Goal: Task Accomplishment & Management: Use online tool/utility

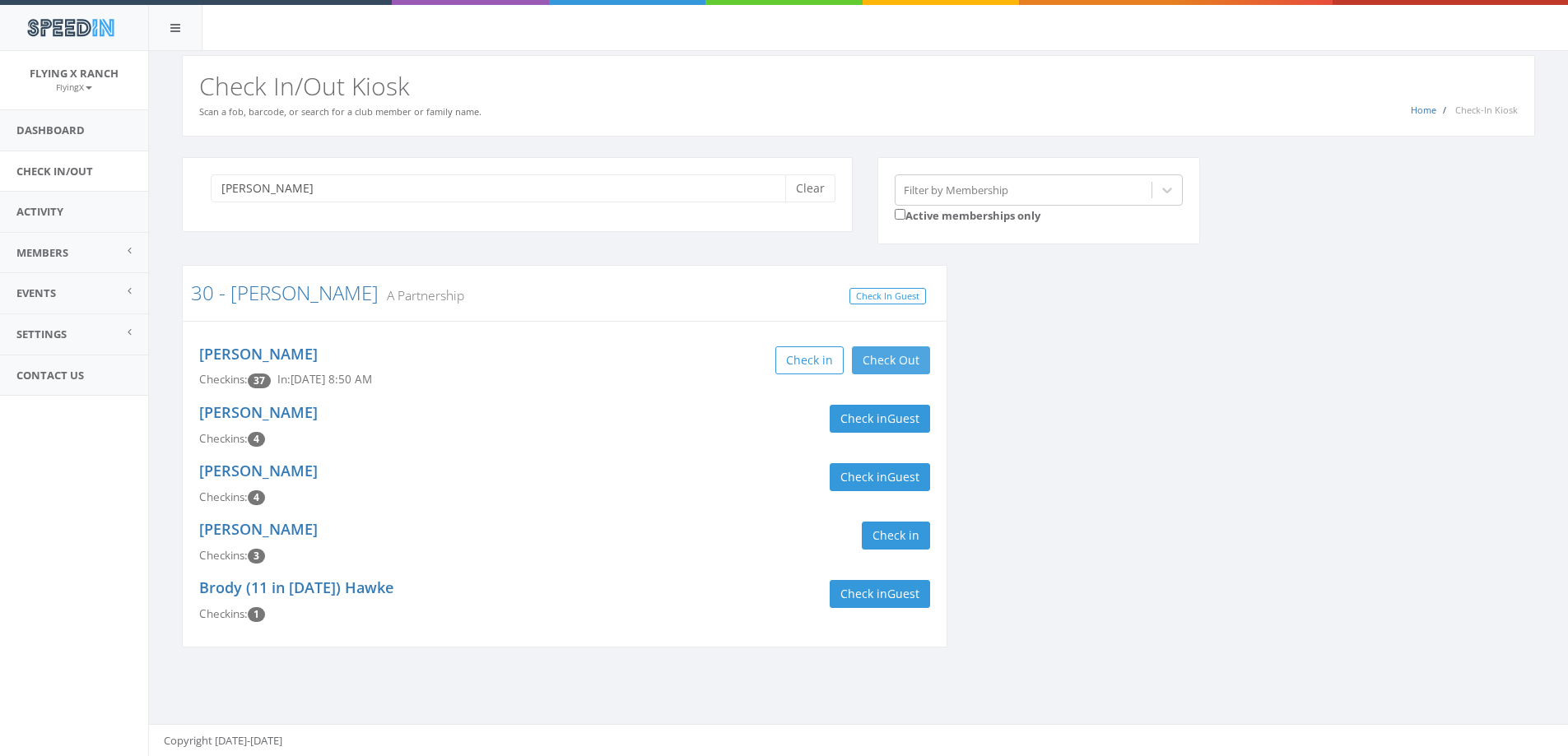
type input "[PERSON_NAME]"
click at [878, 365] on button "Check Out" at bounding box center [891, 360] width 78 height 28
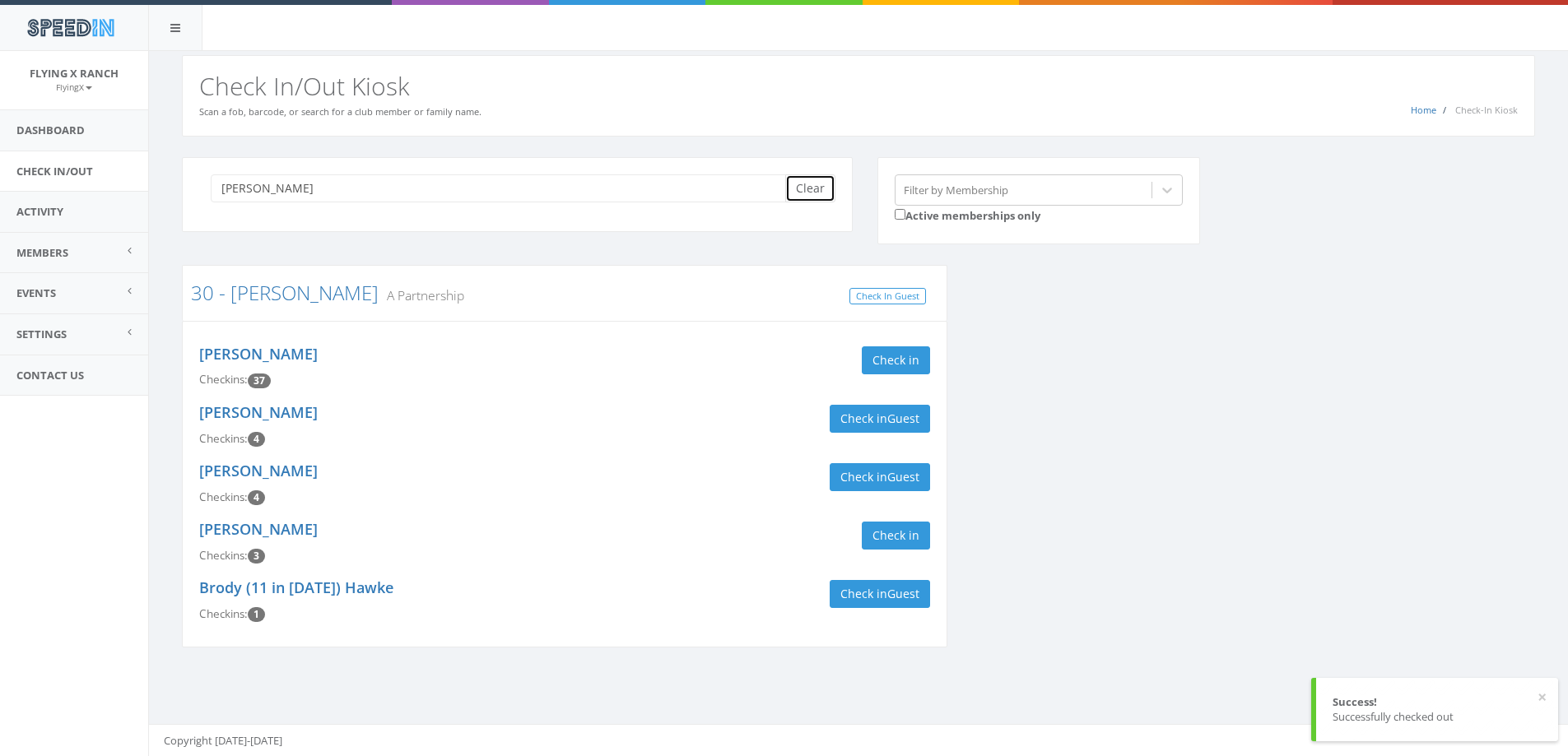
click at [820, 193] on button "Clear" at bounding box center [810, 189] width 50 height 28
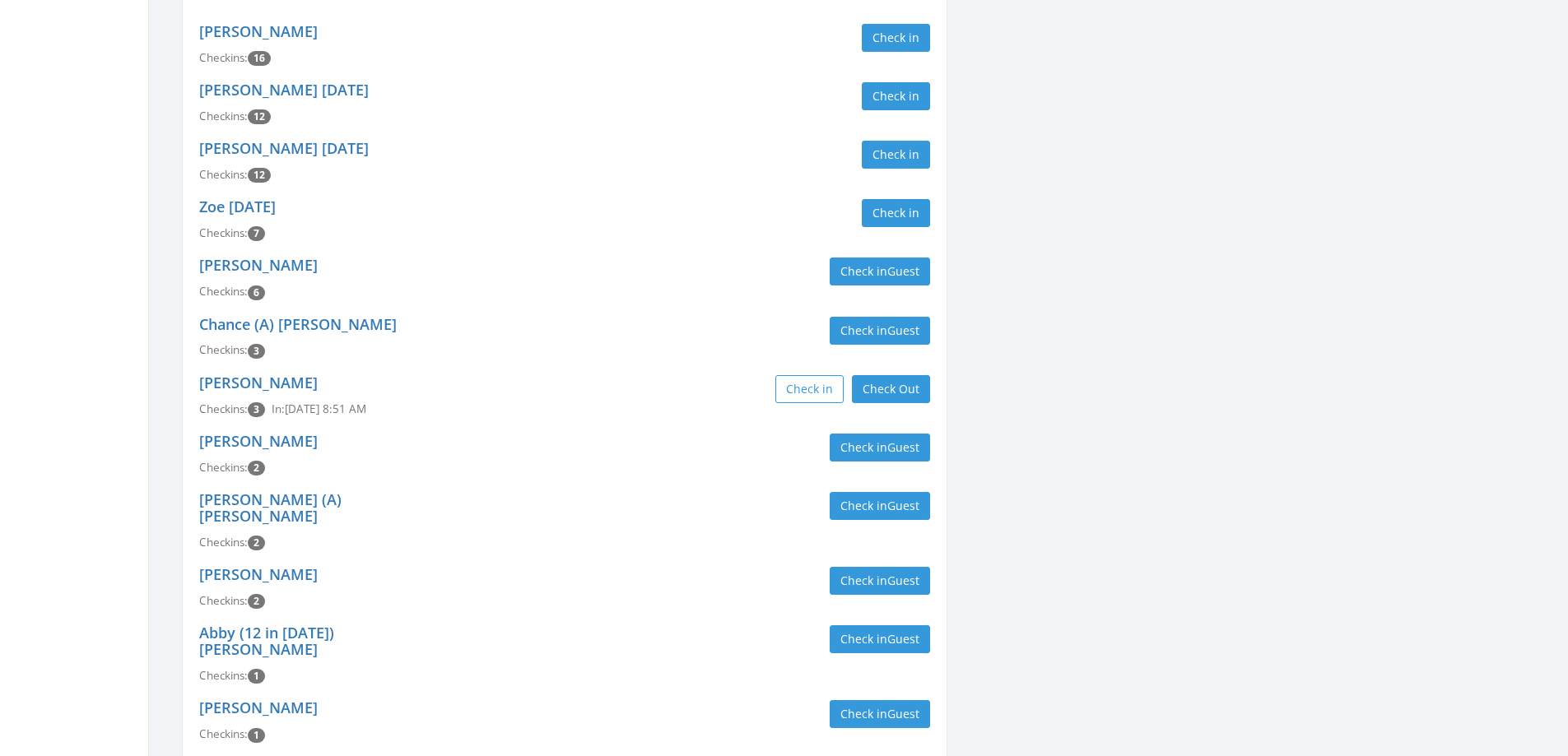
scroll to position [2386, 0]
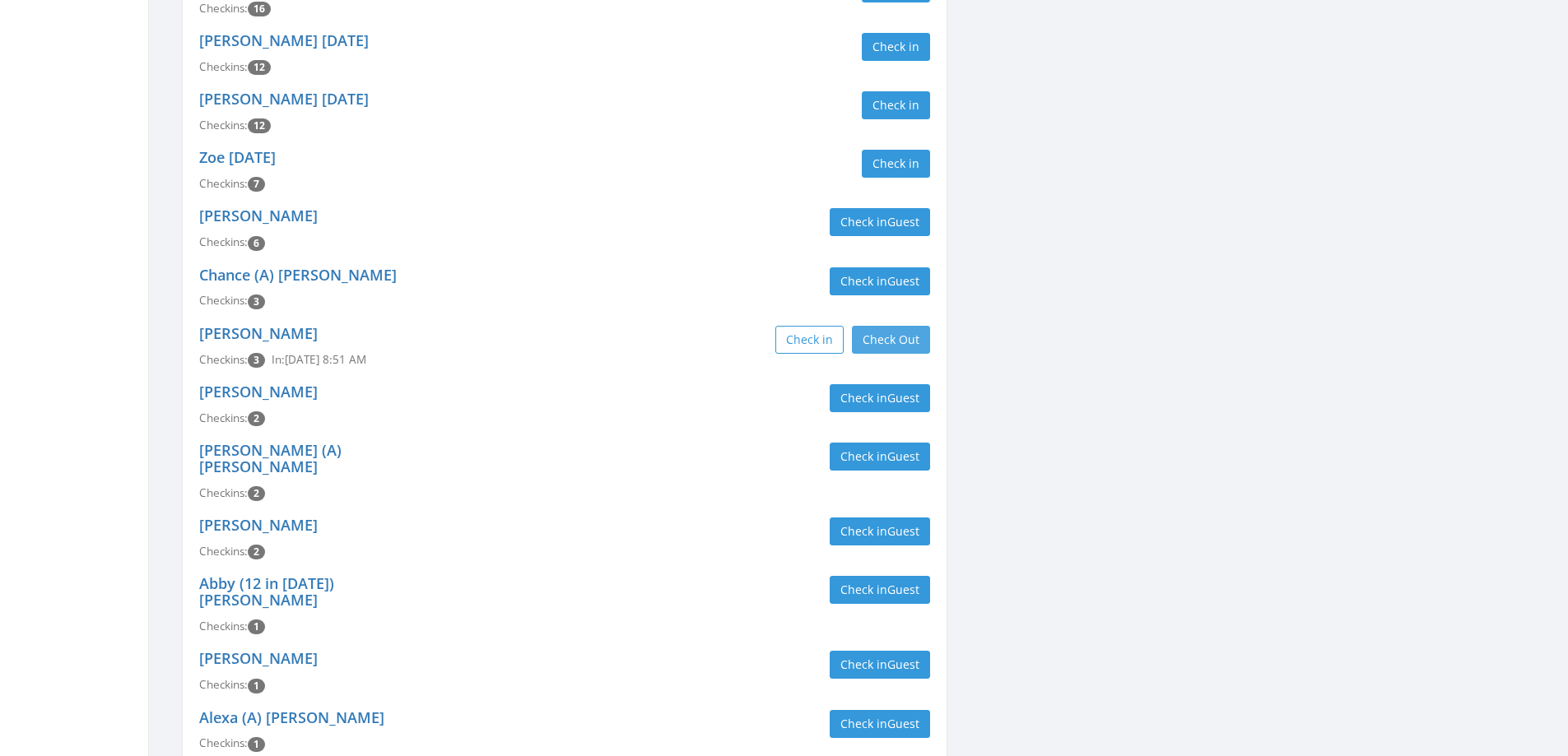
type input "devit"
click at [916, 326] on button "Check Out" at bounding box center [891, 340] width 78 height 28
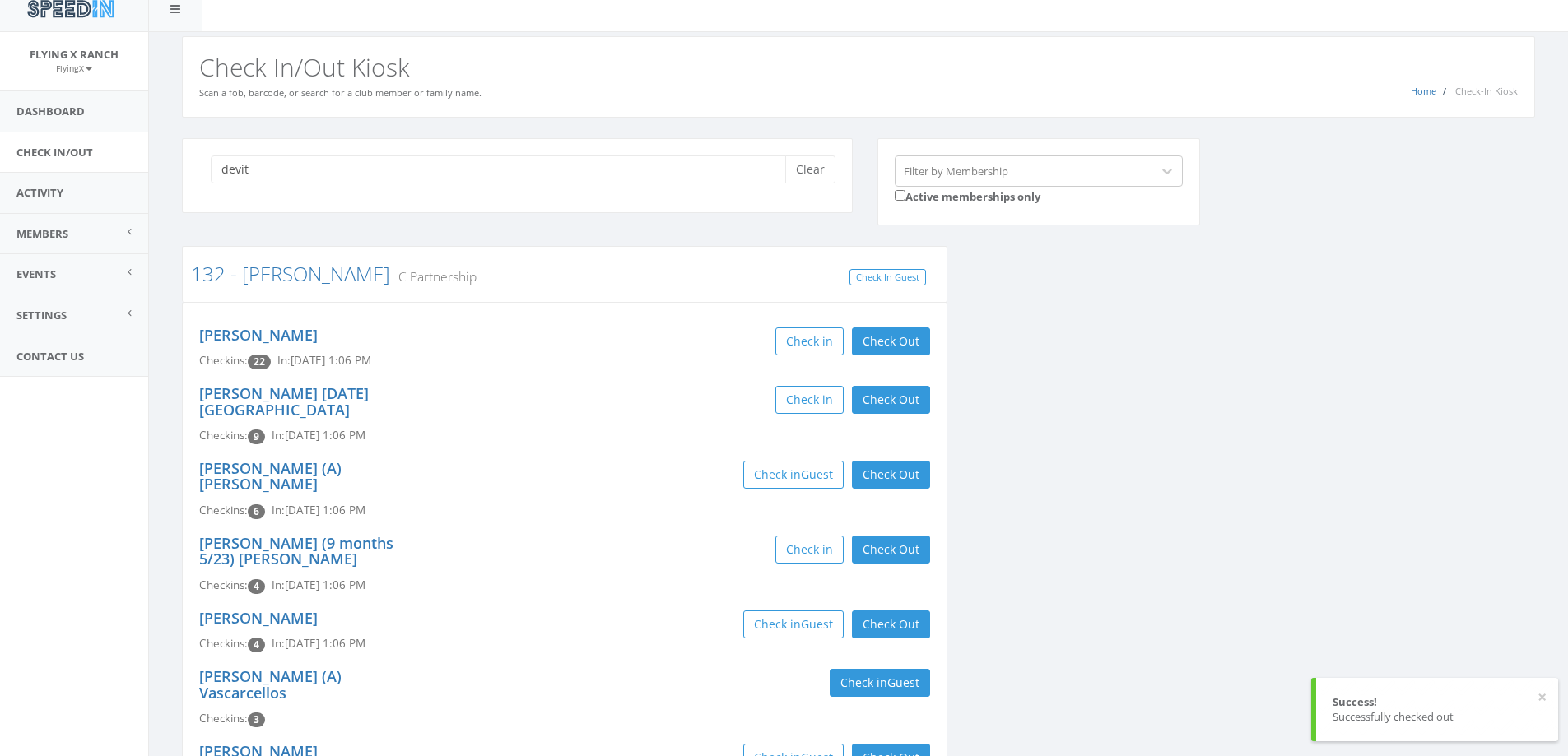
scroll to position [0, 0]
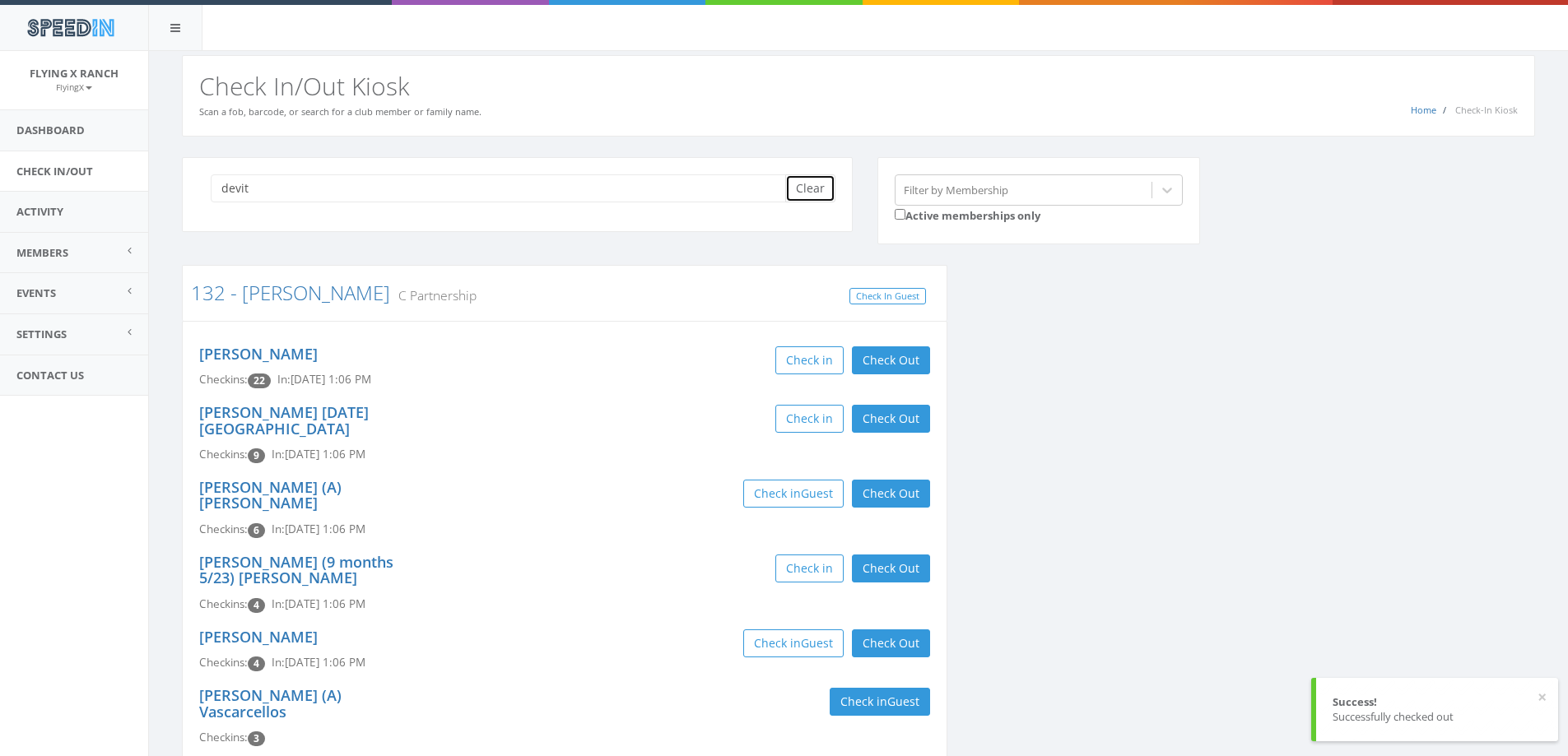
click at [807, 182] on button "Clear" at bounding box center [810, 189] width 50 height 28
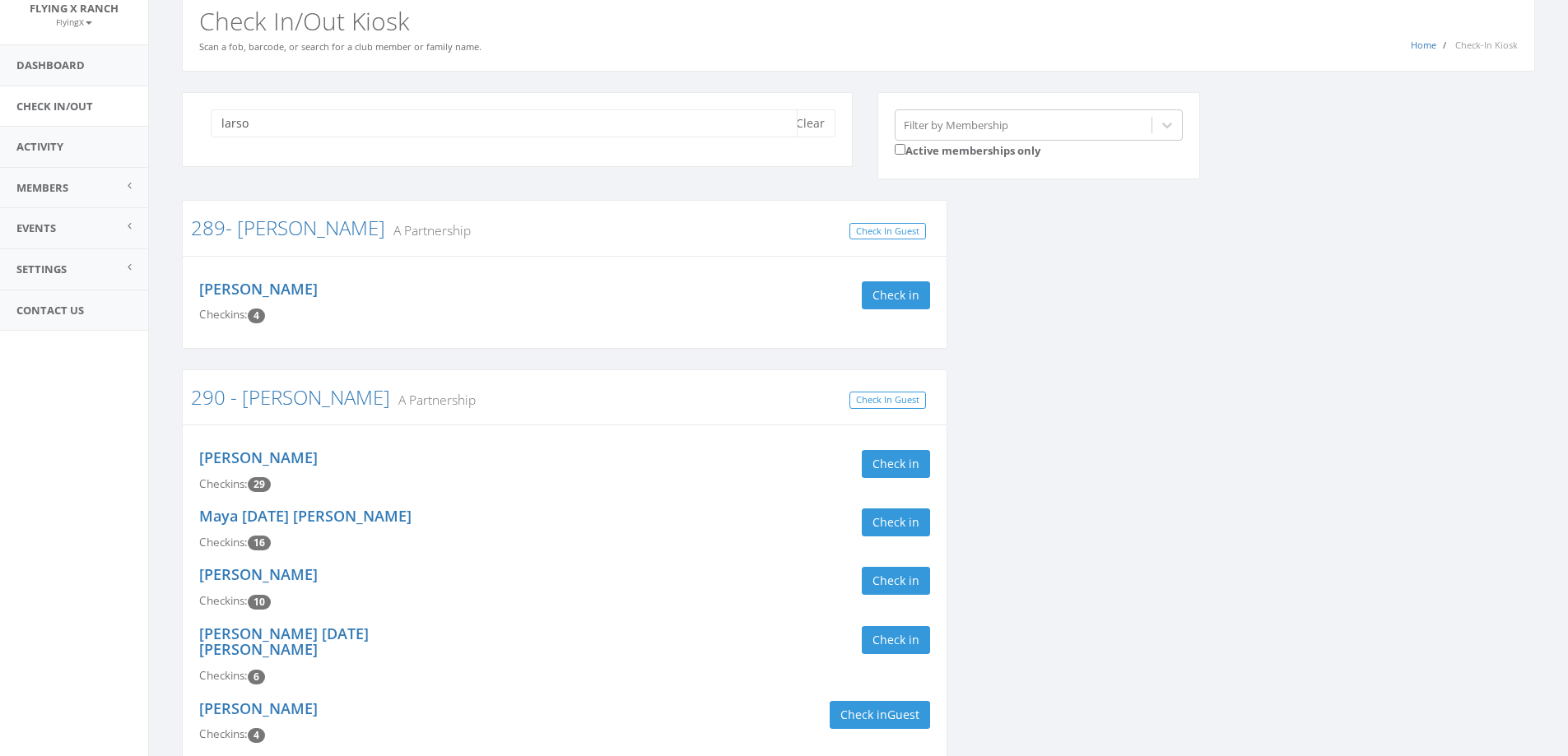
scroll to position [247, 0]
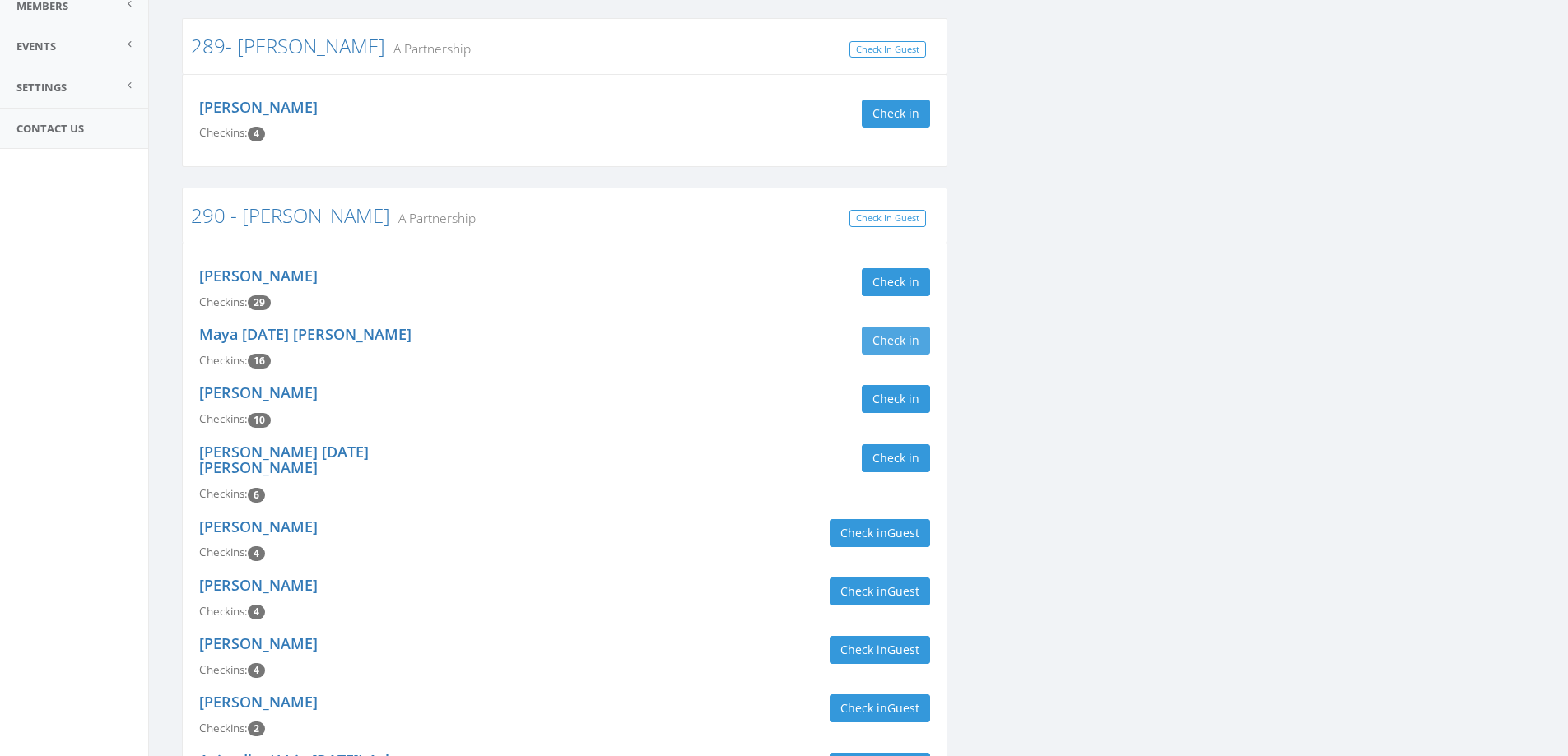
type input "larso"
click at [886, 342] on button "Check in" at bounding box center [896, 341] width 69 height 28
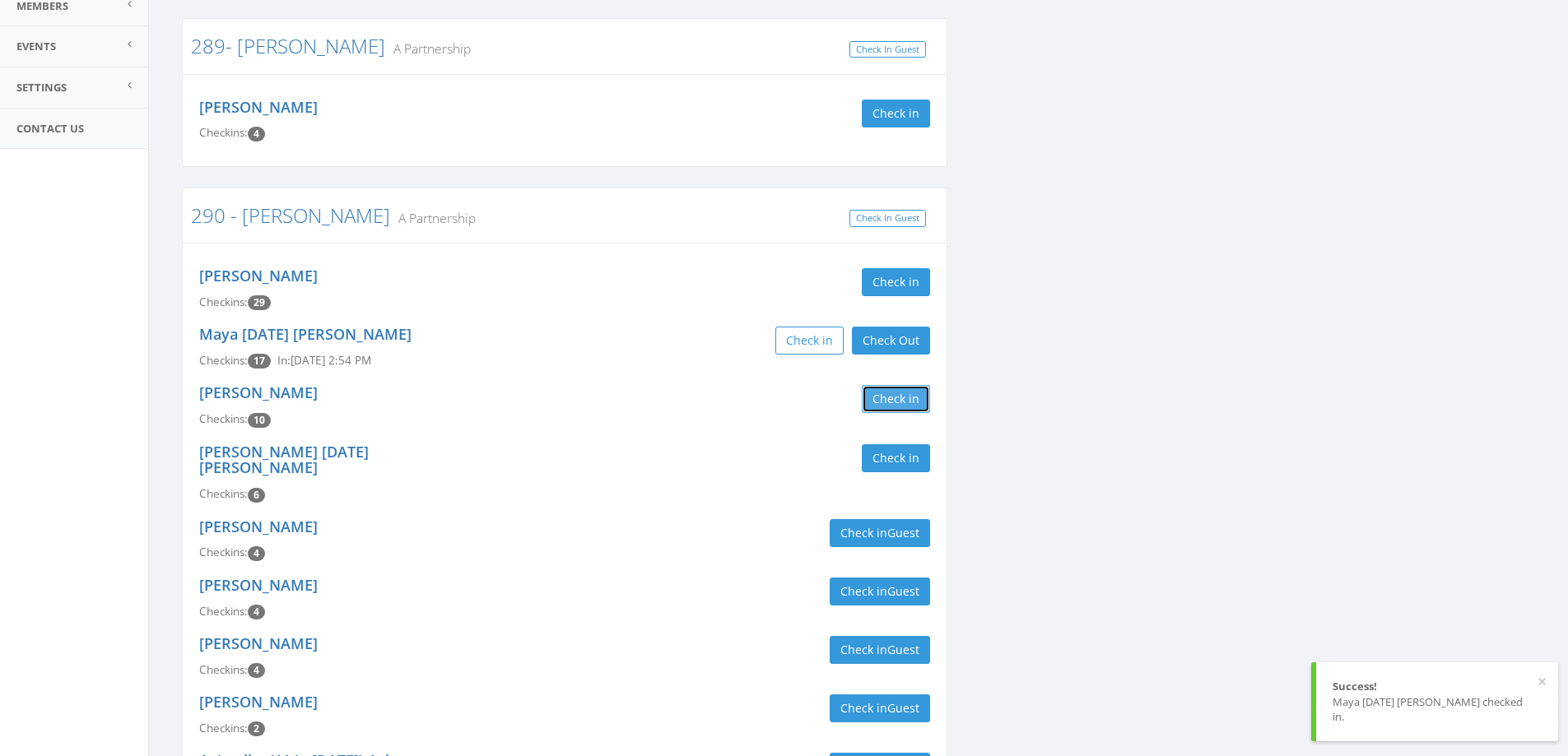
click at [897, 400] on button "Check in" at bounding box center [896, 399] width 69 height 28
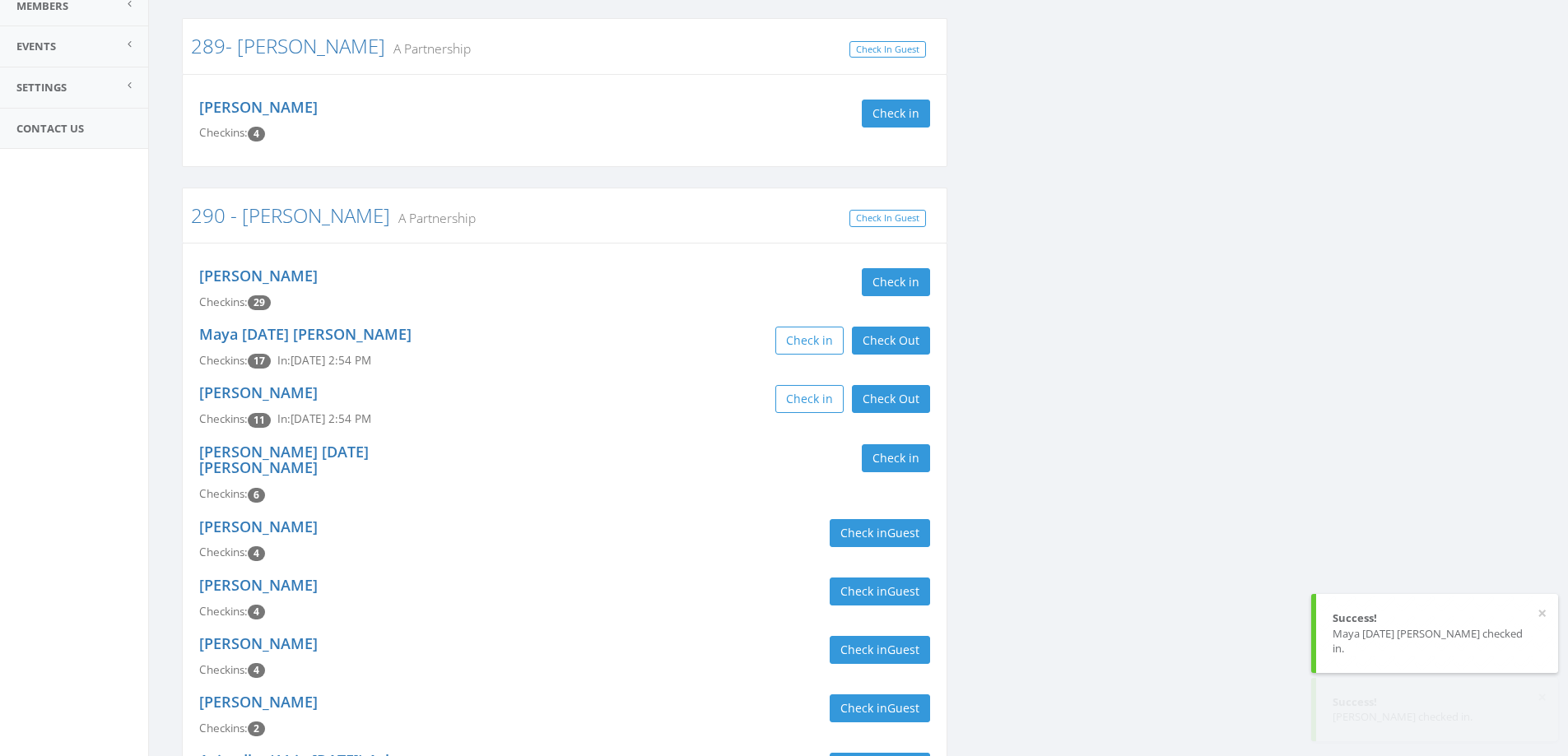
click at [662, 400] on div "Check in Check Out Check Out" at bounding box center [754, 399] width 353 height 28
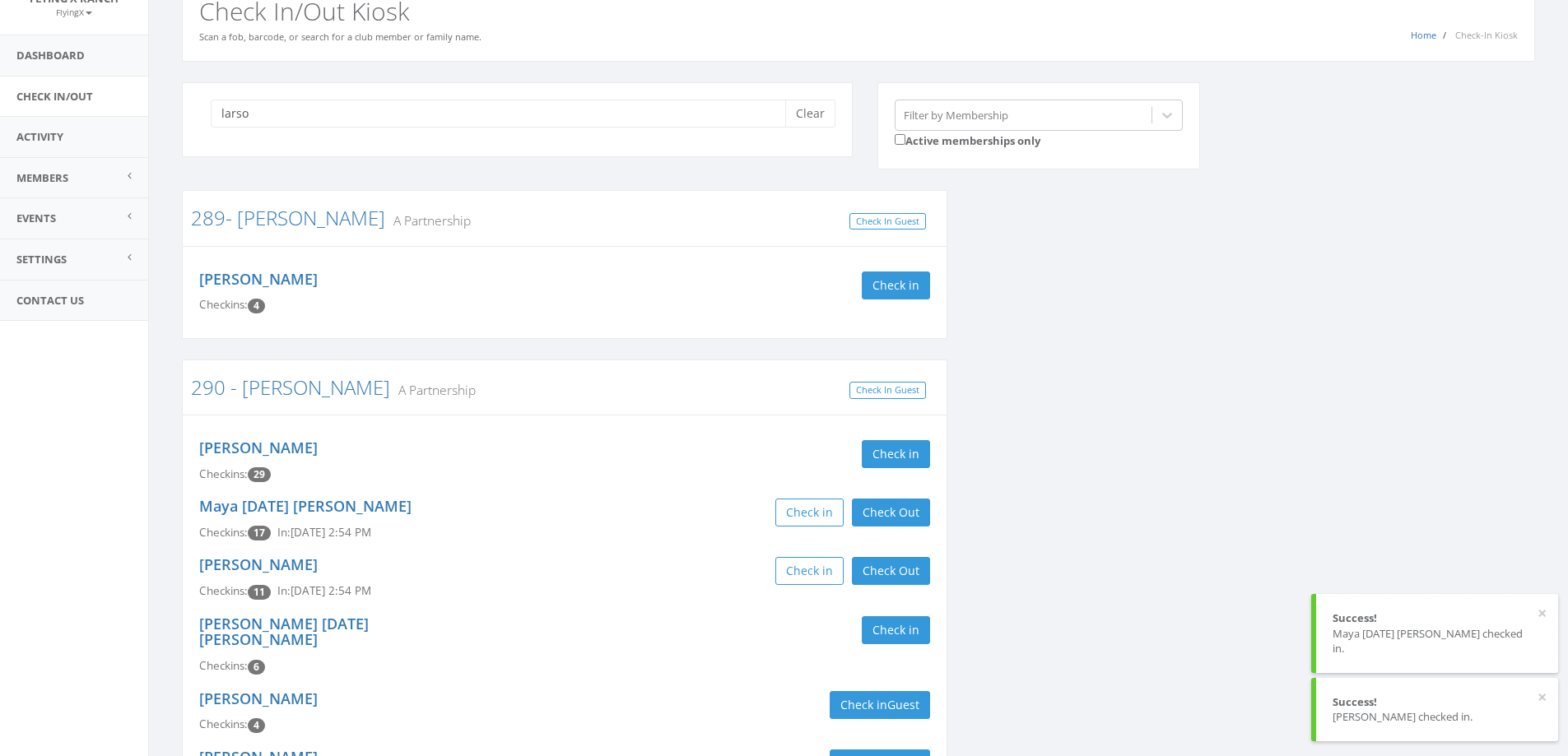
scroll to position [0, 0]
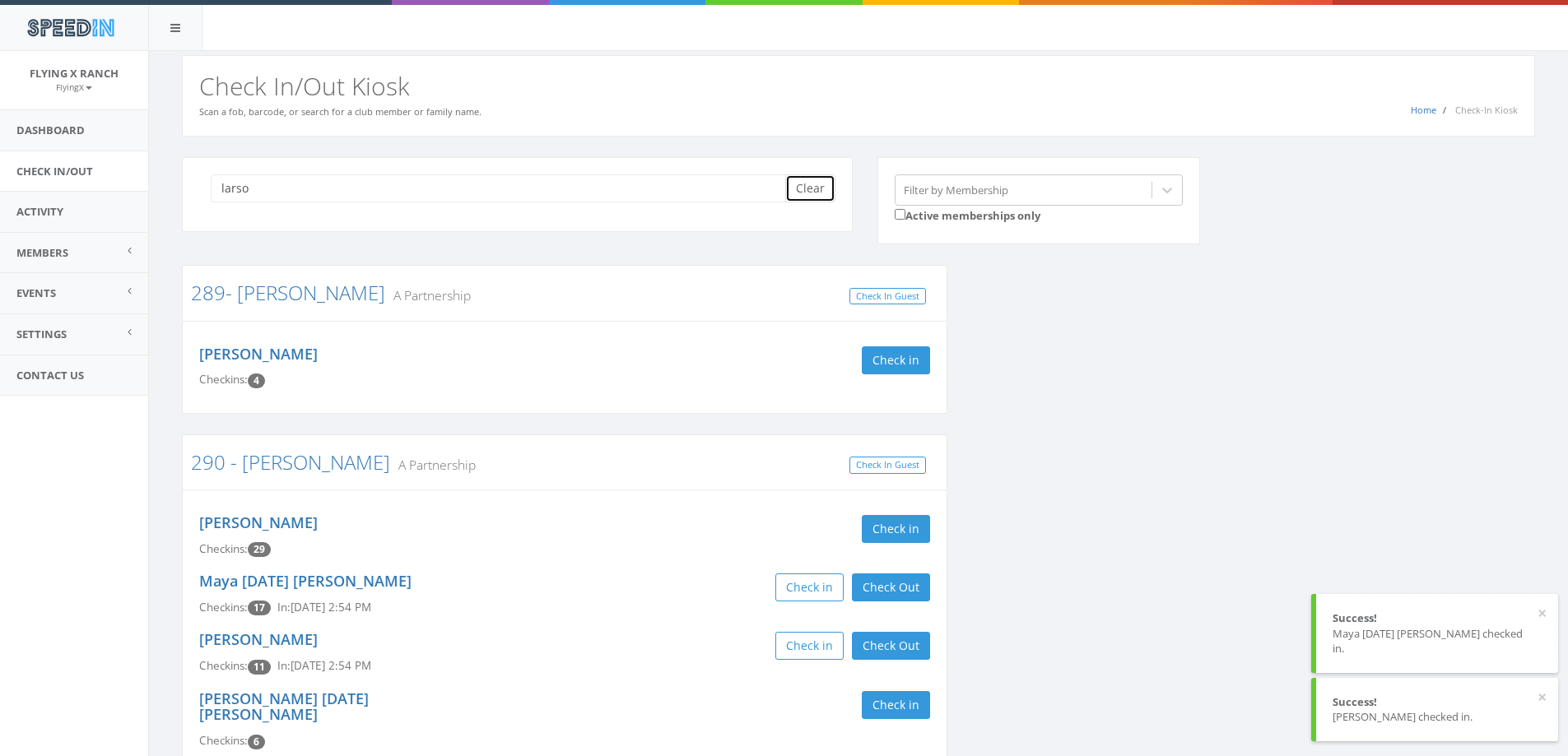
click at [813, 187] on button "Clear" at bounding box center [810, 189] width 50 height 28
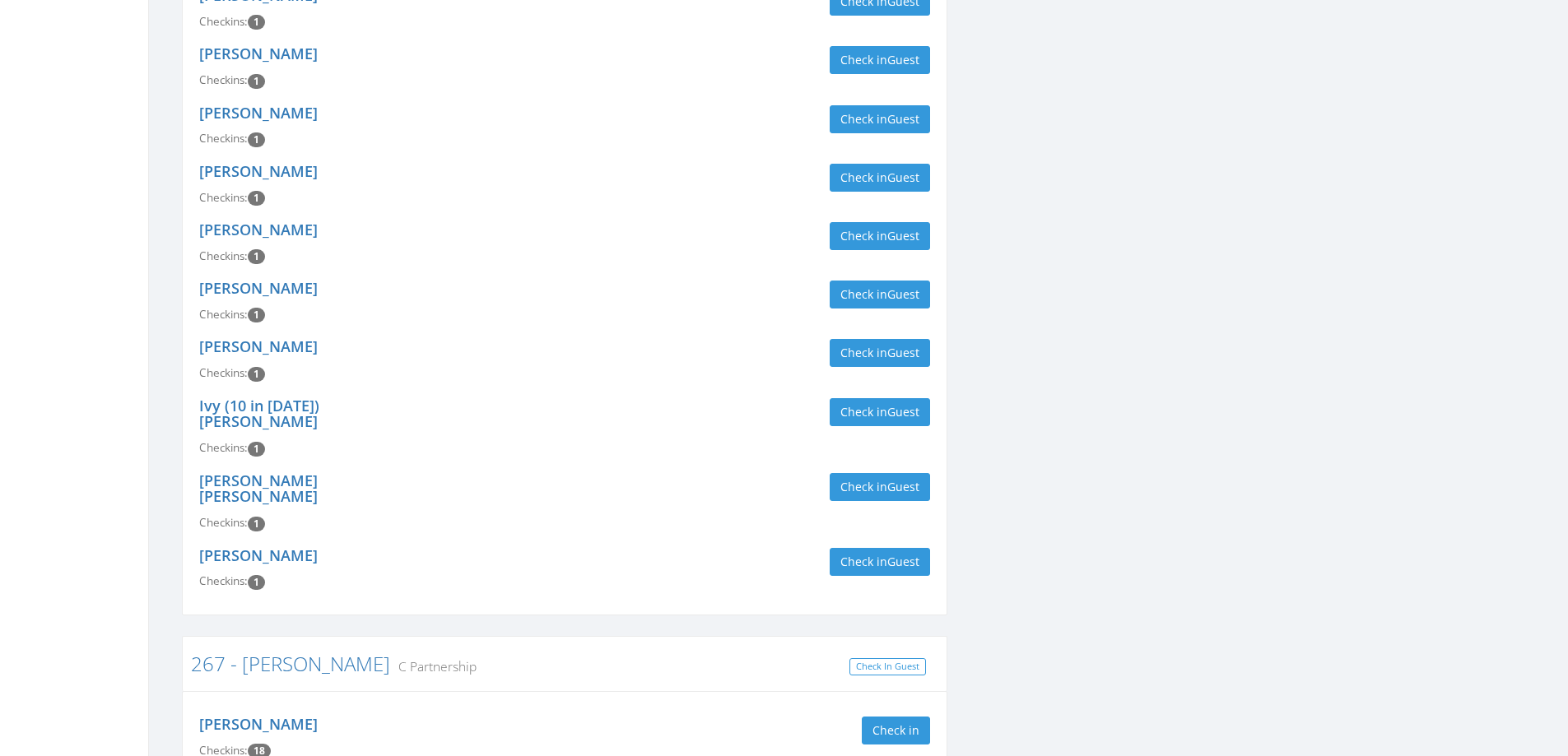
scroll to position [2712, 0]
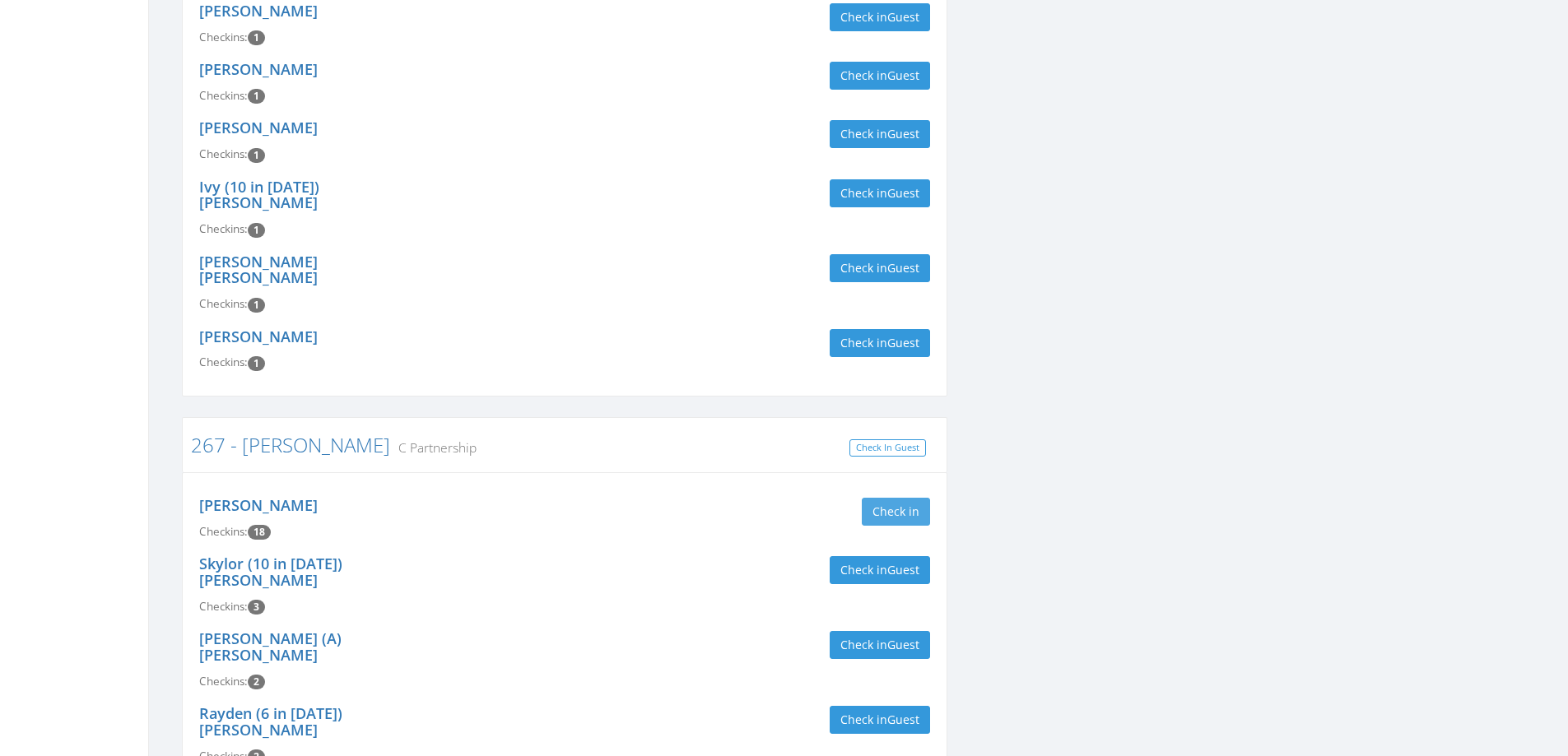
type input "[PERSON_NAME]"
click at [877, 498] on button "Check in" at bounding box center [896, 512] width 69 height 28
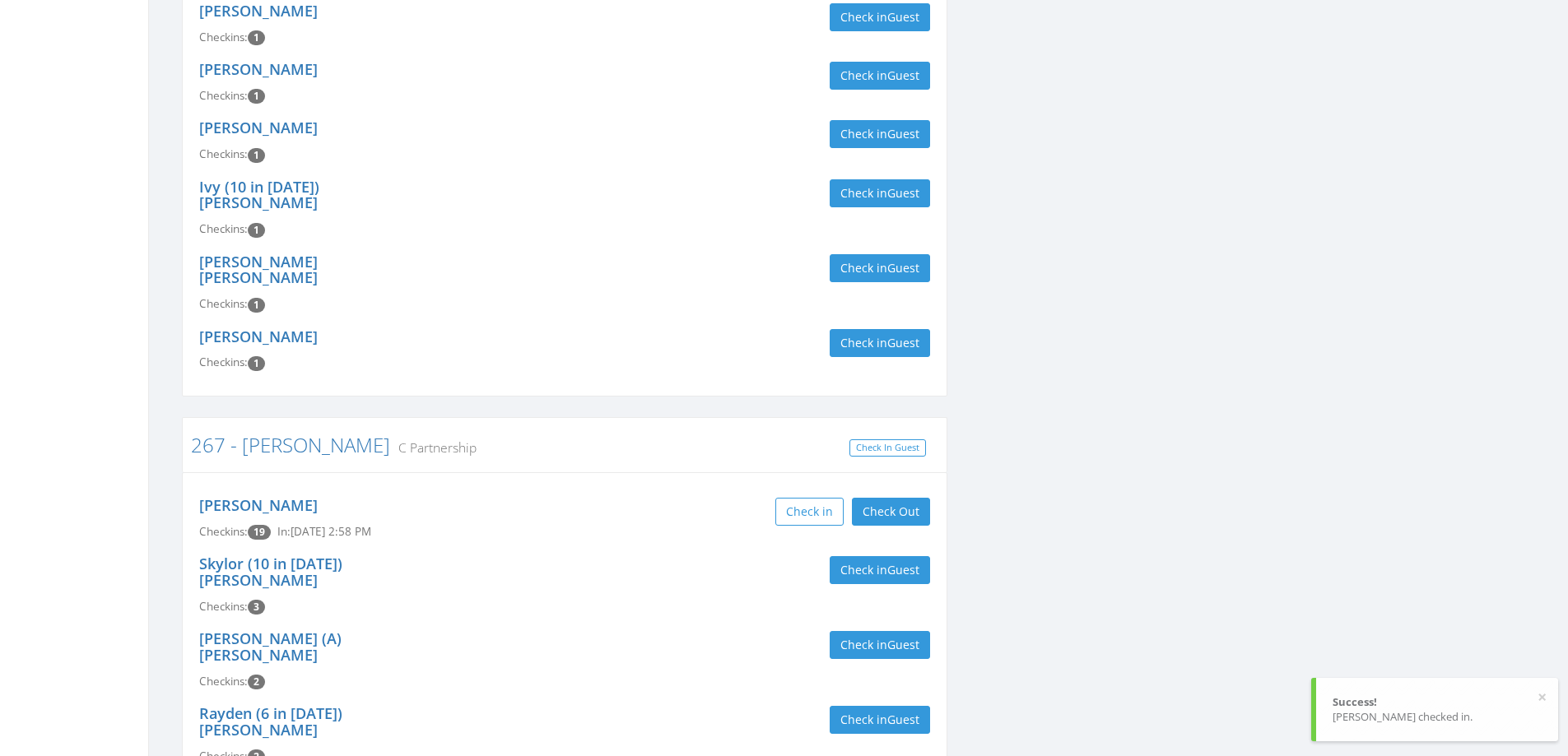
click at [600, 498] on div "Check in Check Out Check Out" at bounding box center [754, 512] width 353 height 28
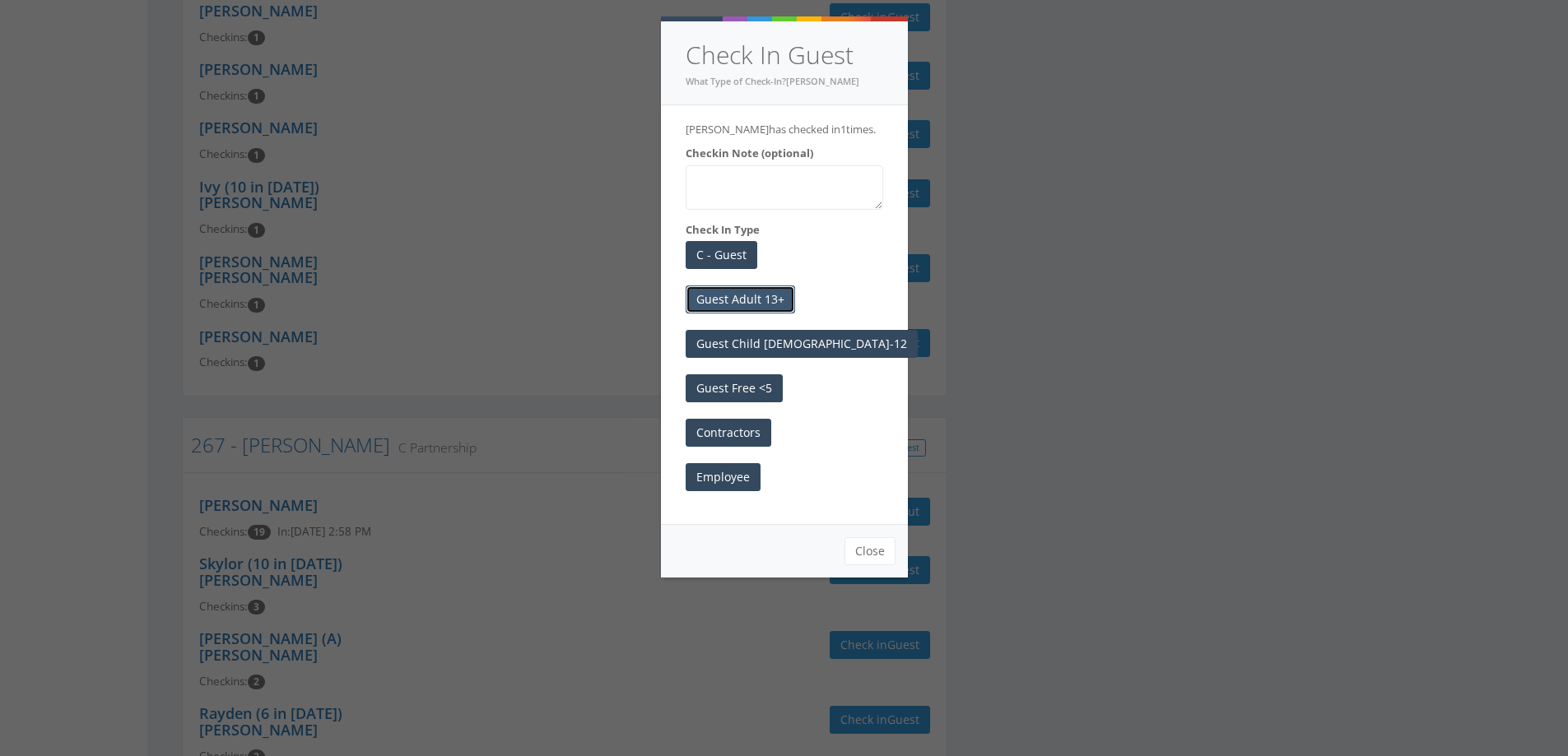
click at [766, 304] on button "Guest Adult 13+" at bounding box center [740, 300] width 109 height 28
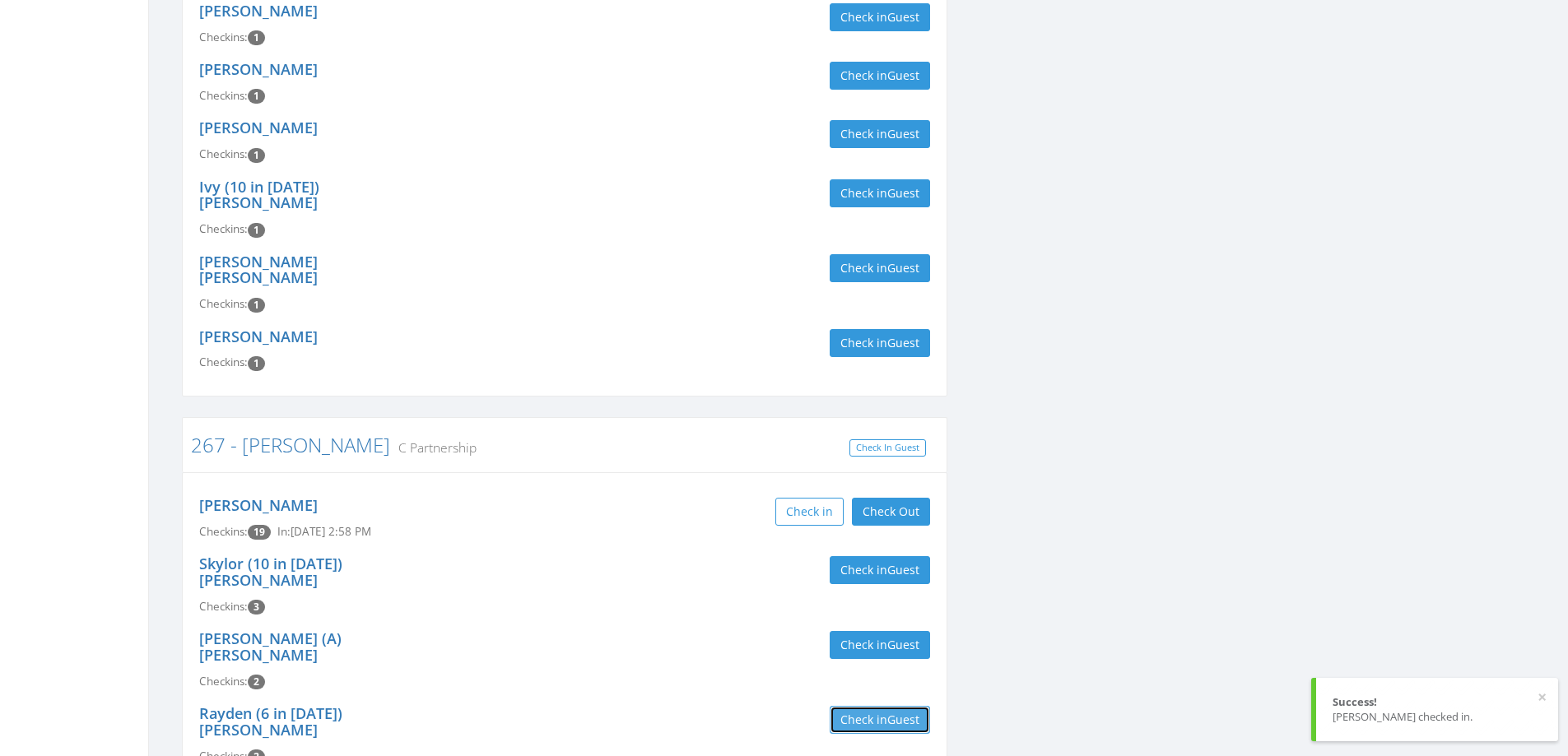
click at [844, 706] on button "Check in Guest" at bounding box center [880, 720] width 100 height 28
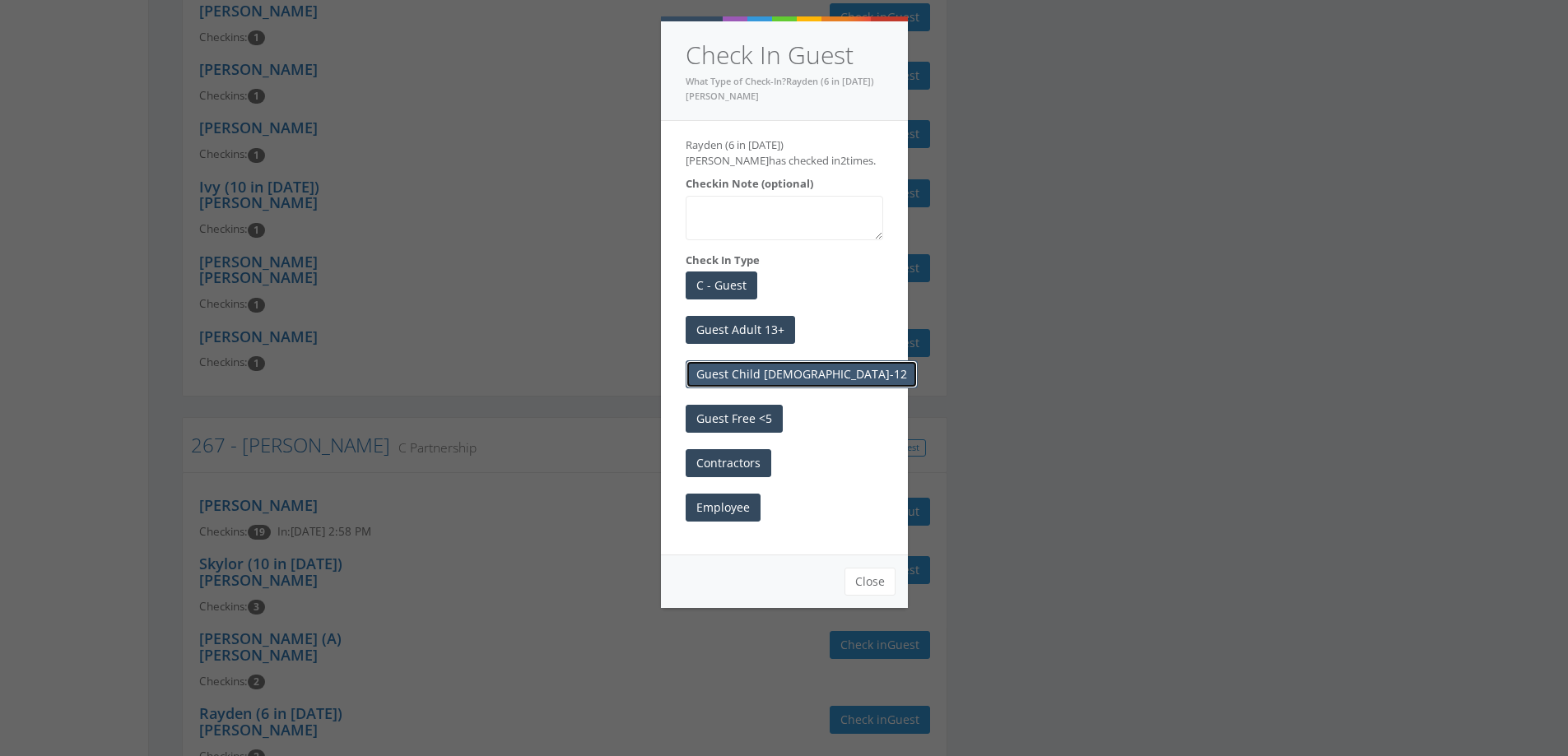
click at [746, 379] on button "Guest Child [DEMOGRAPHIC_DATA]-12" at bounding box center [801, 374] width 232 height 28
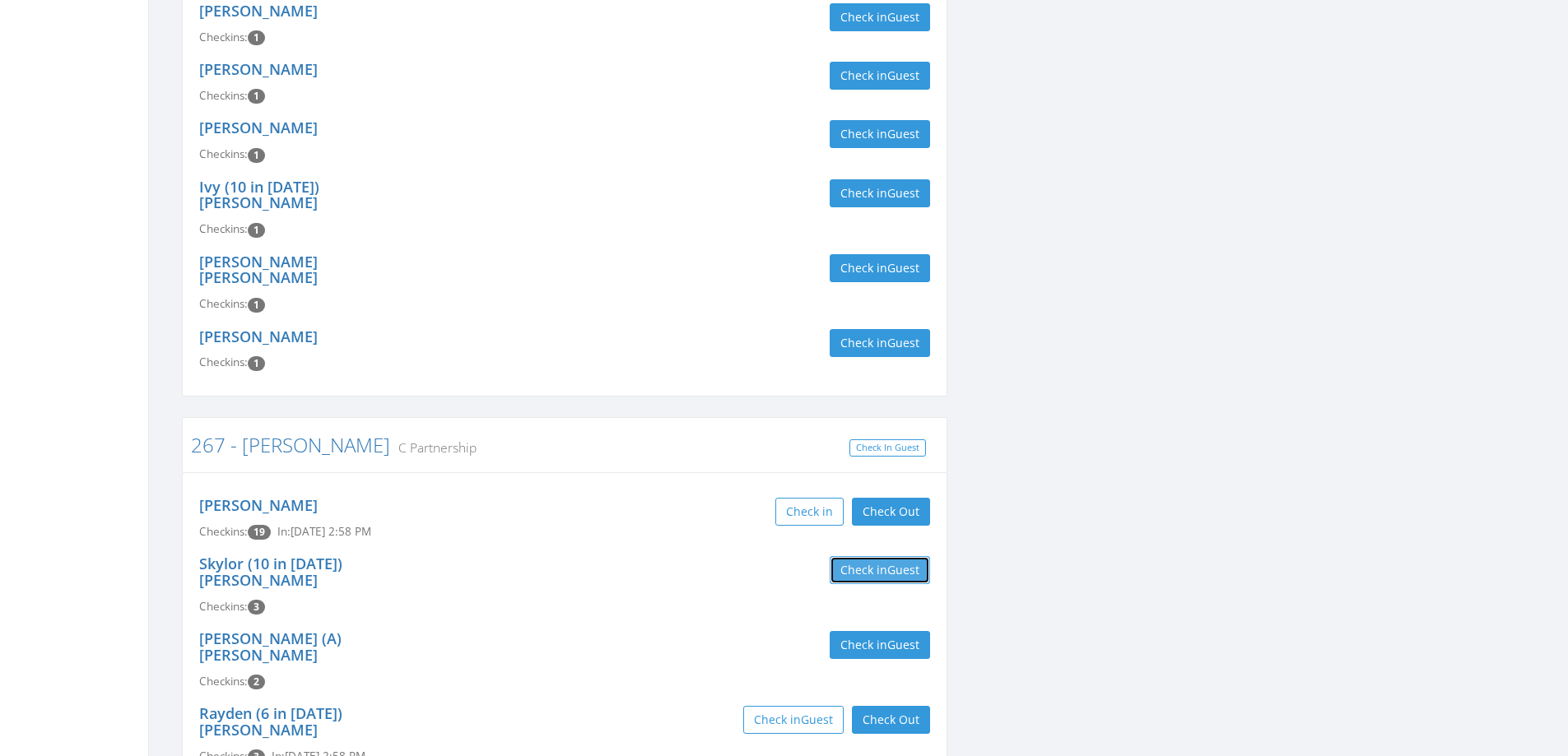
click at [879, 556] on button "Check in Guest" at bounding box center [880, 570] width 100 height 28
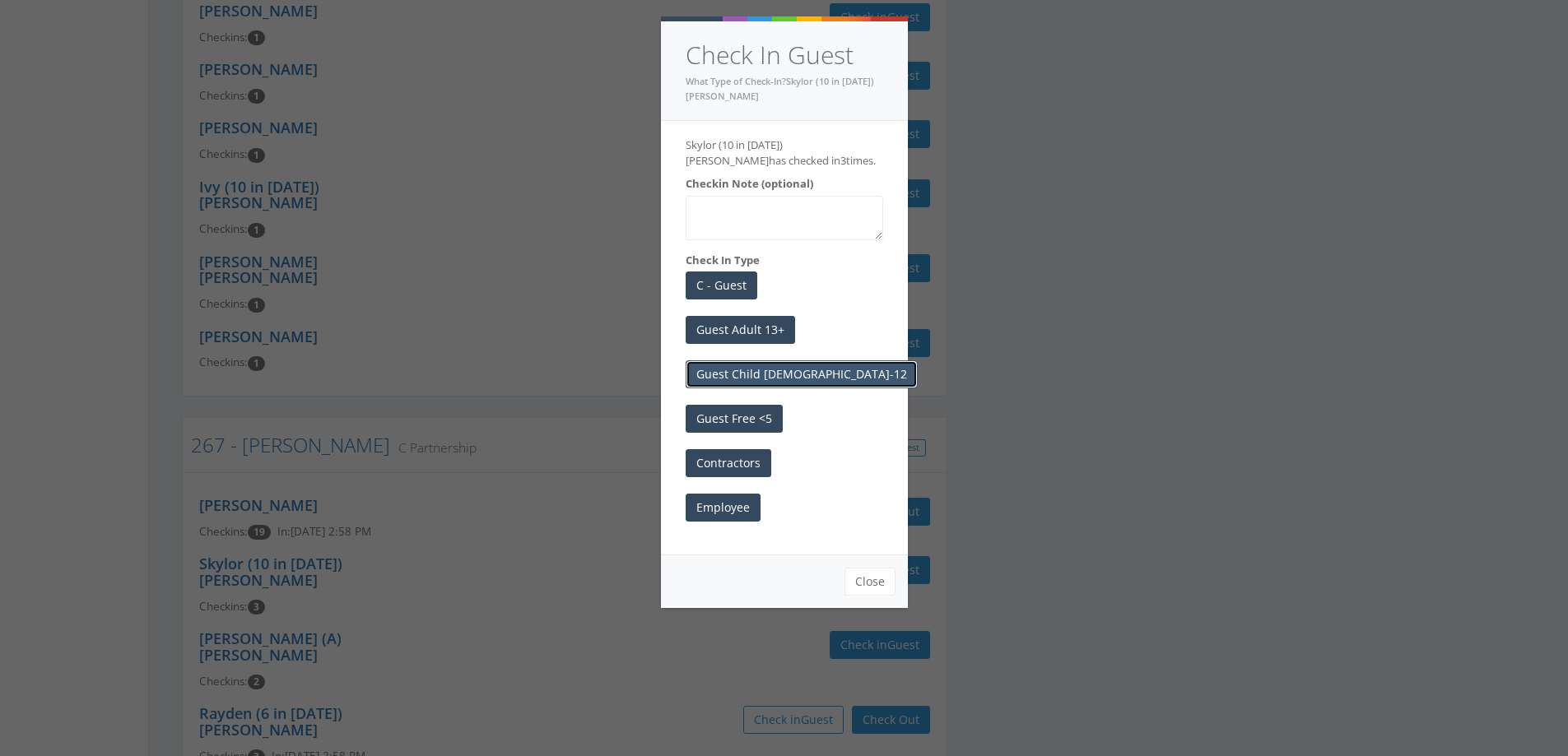
click at [742, 373] on button "Guest Child [DEMOGRAPHIC_DATA]-12" at bounding box center [801, 374] width 232 height 28
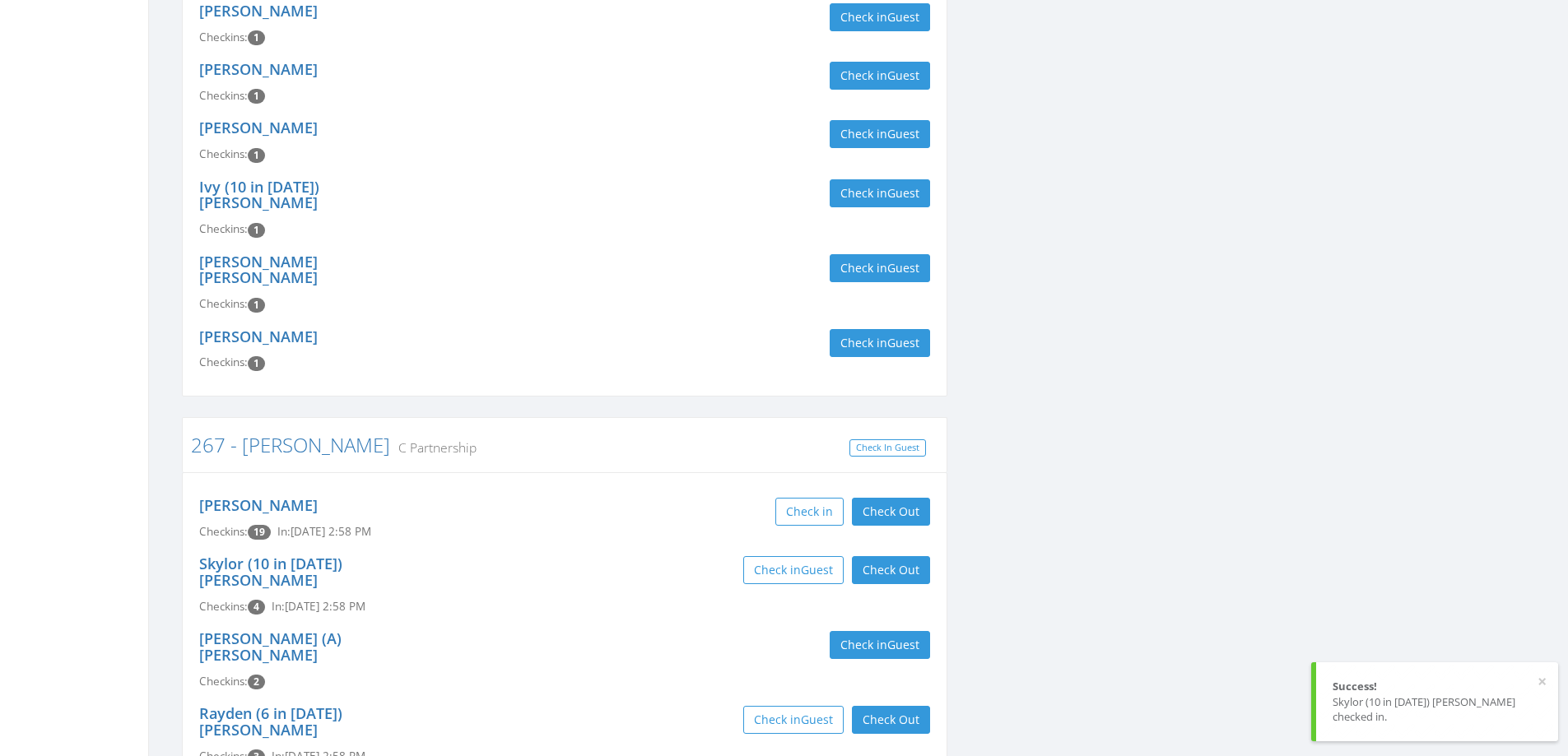
click at [613, 548] on div "Skylor (10 in [DATE]) [PERSON_NAME] Checkins: 4 In: [DATE] 2:58 PM Check in Gue…" at bounding box center [564, 585] width 755 height 75
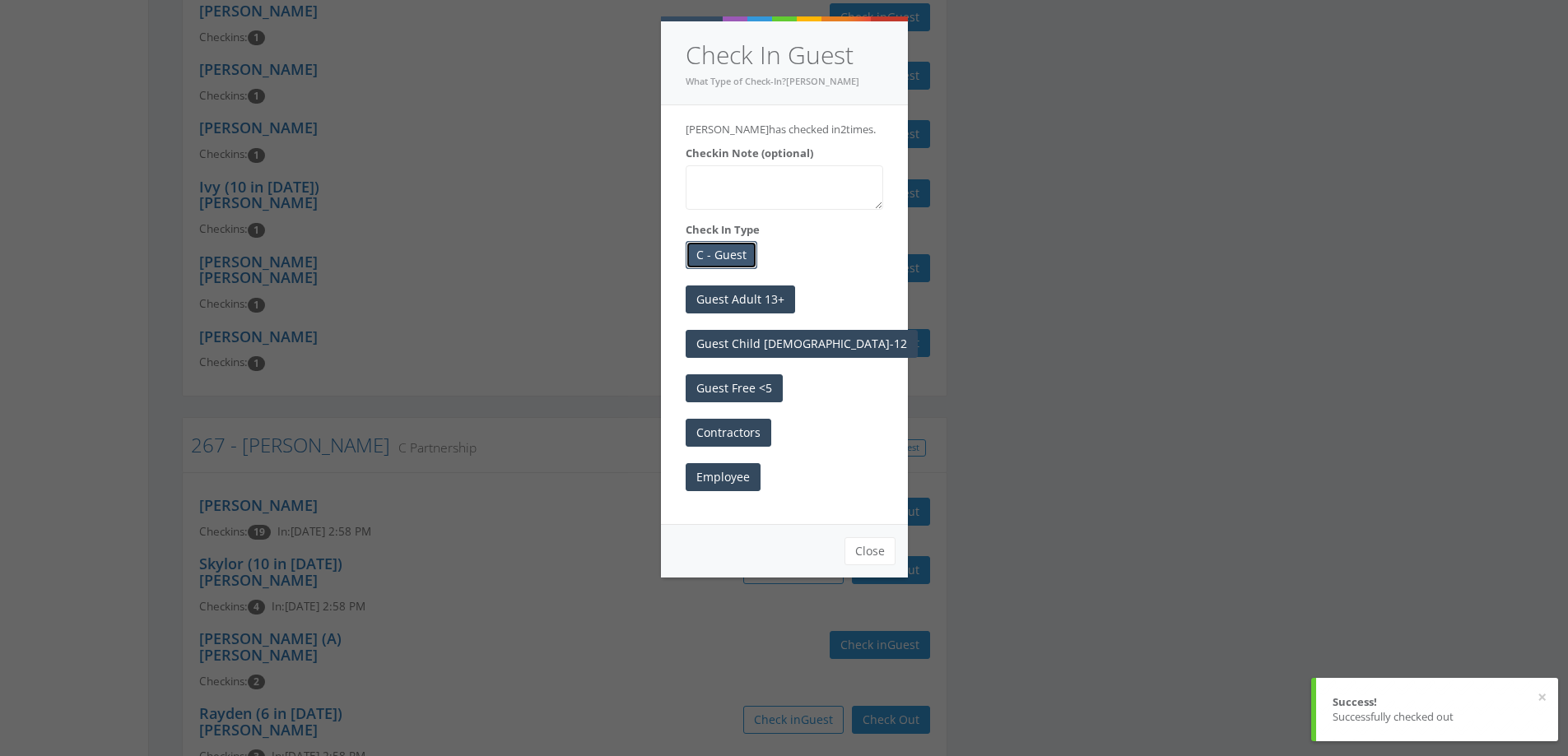
click at [723, 255] on button "C - Guest" at bounding box center [721, 256] width 71 height 28
